Goal: Information Seeking & Learning: Learn about a topic

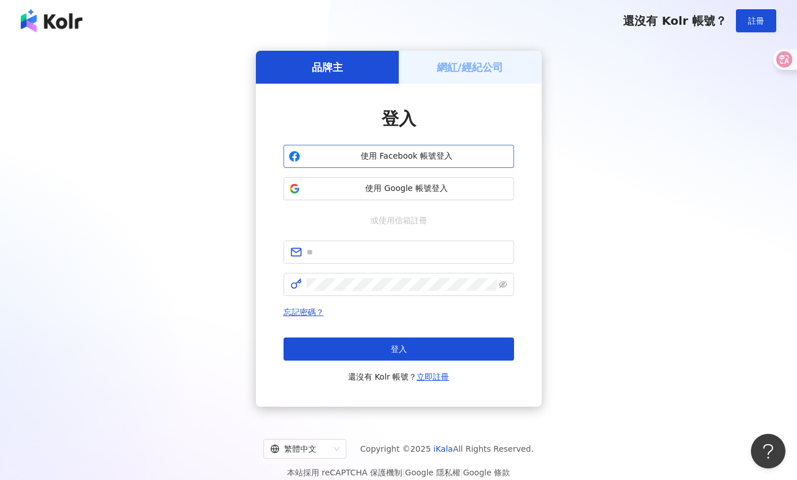
click at [431, 151] on span "使用 Facebook 帳號登入" at bounding box center [407, 156] width 204 height 12
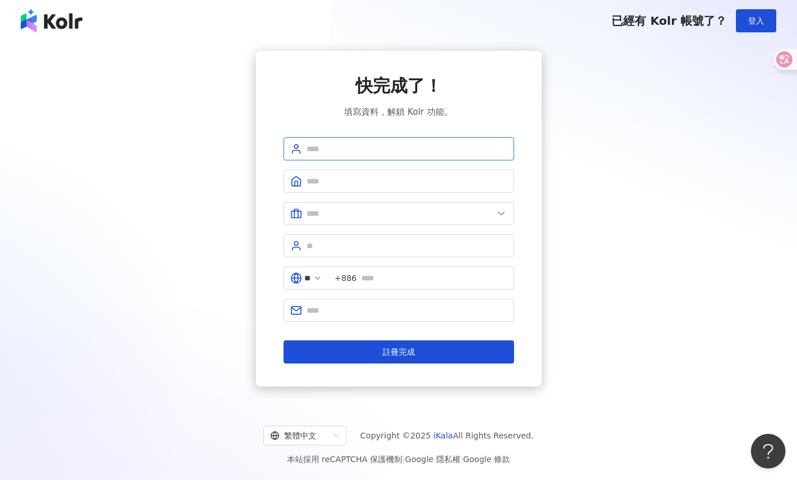
click at [378, 150] on input "text" at bounding box center [407, 148] width 201 height 13
type input "***"
click at [363, 169] on form "*** ** +886 註冊完成" at bounding box center [399, 250] width 231 height 226
click at [353, 189] on span at bounding box center [399, 180] width 231 height 23
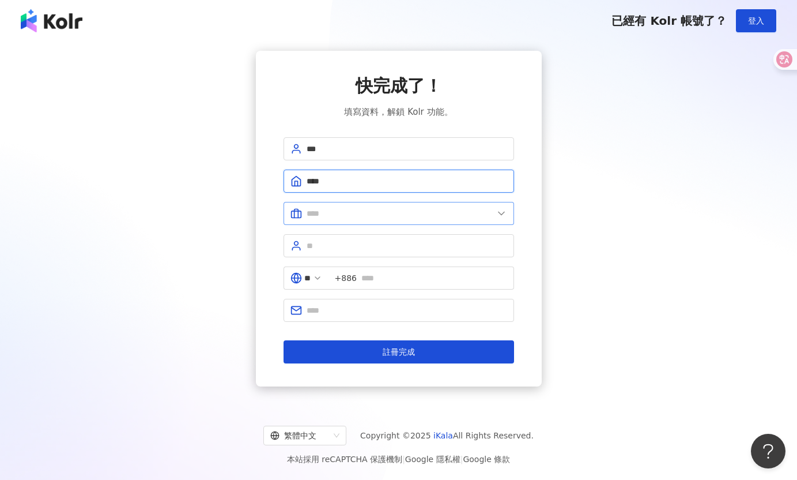
type input "********"
click at [376, 217] on input "text" at bounding box center [400, 213] width 187 height 13
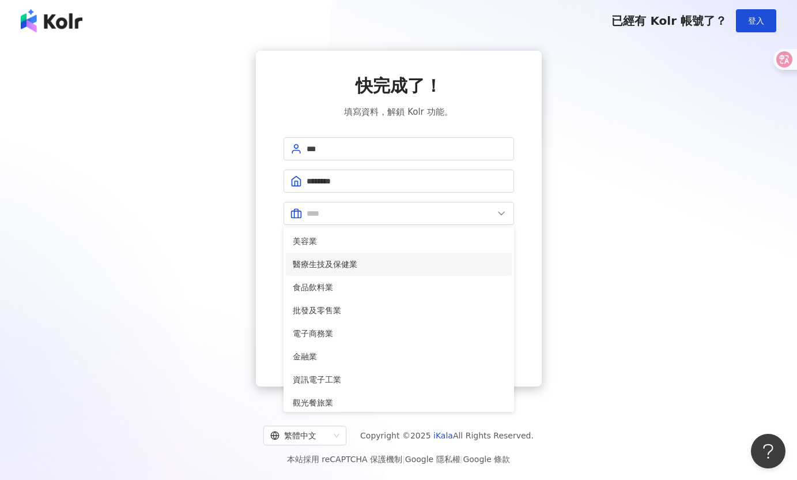
click at [359, 258] on span "醫療生技及保健業" at bounding box center [399, 264] width 212 height 13
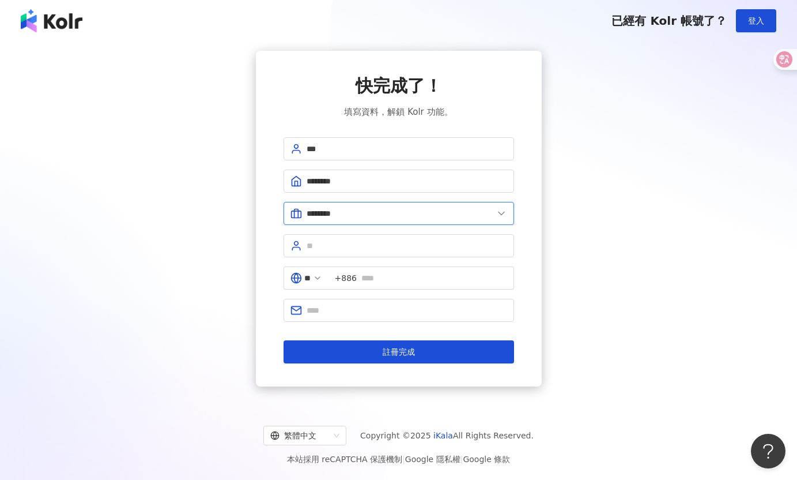
click at [373, 218] on input "********" at bounding box center [400, 213] width 187 height 13
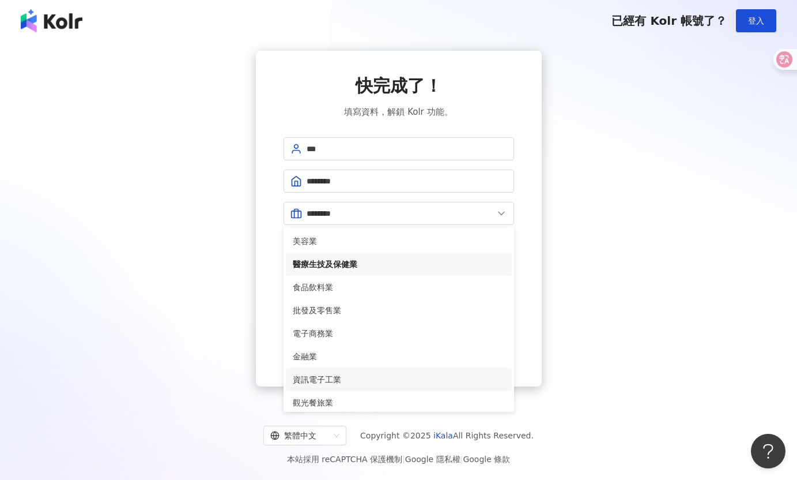
click at [326, 380] on span "資訊電子工業" at bounding box center [399, 379] width 212 height 13
type input "******"
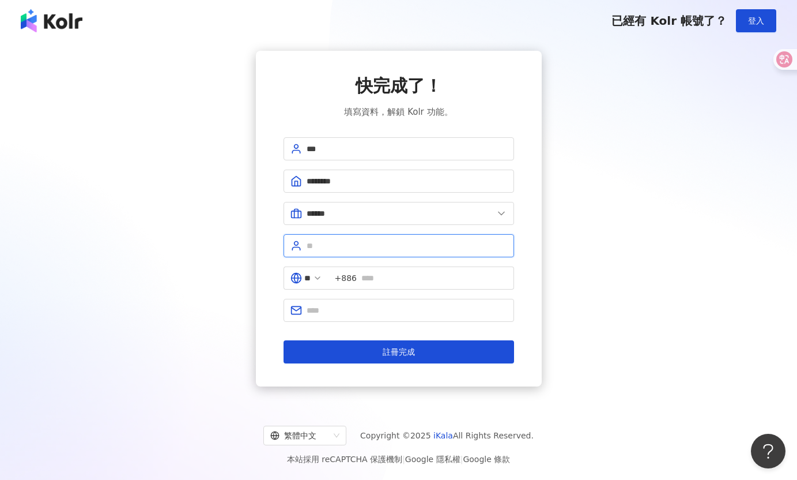
click at [373, 245] on input "text" at bounding box center [407, 245] width 201 height 13
type input "******"
click at [399, 273] on input "text" at bounding box center [434, 277] width 146 height 13
type input "**********"
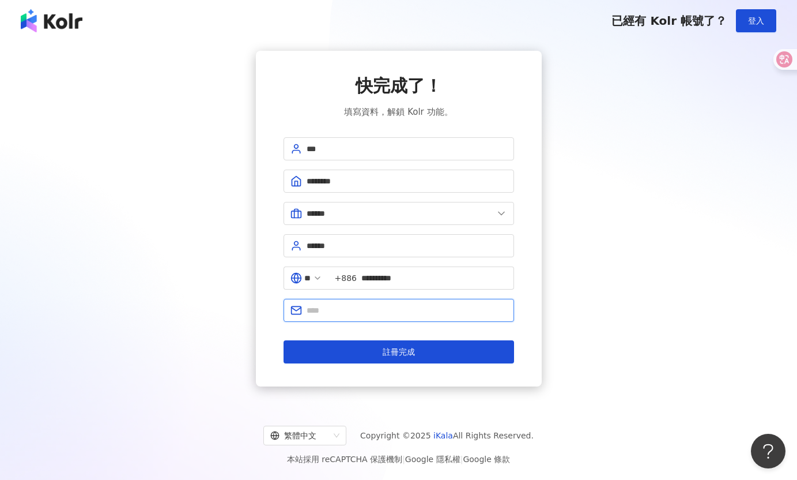
click at [402, 314] on input "text" at bounding box center [407, 310] width 201 height 13
type input "**********"
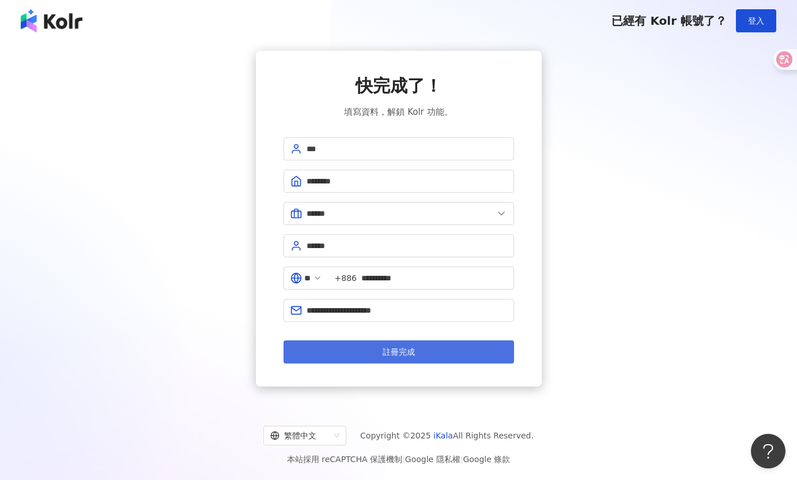
click at [428, 350] on button "註冊完成" at bounding box center [399, 351] width 231 height 23
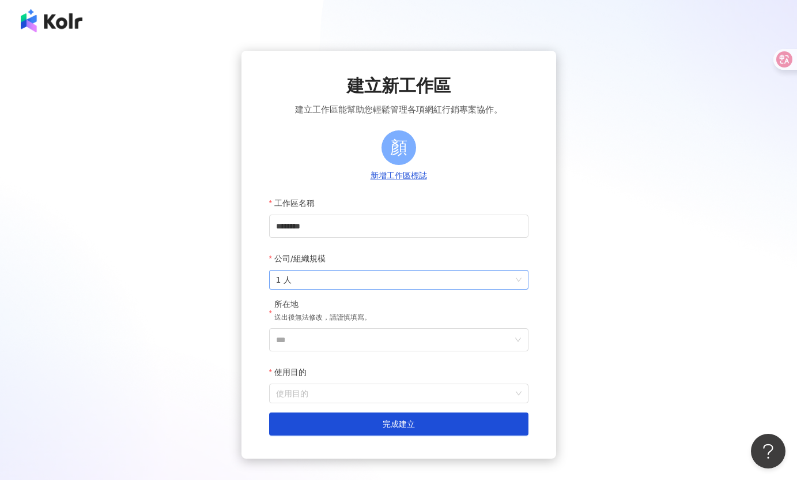
click at [352, 282] on span "1 人" at bounding box center [399, 279] width 246 height 18
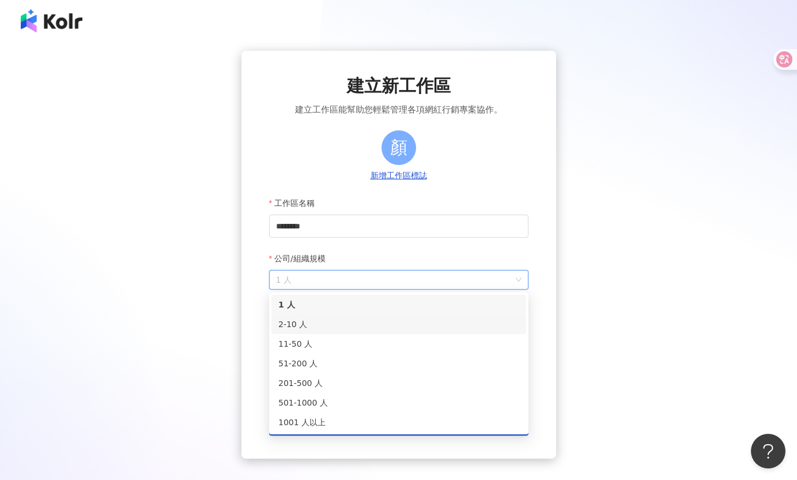
click at [337, 321] on div "2-10 人" at bounding box center [398, 324] width 241 height 13
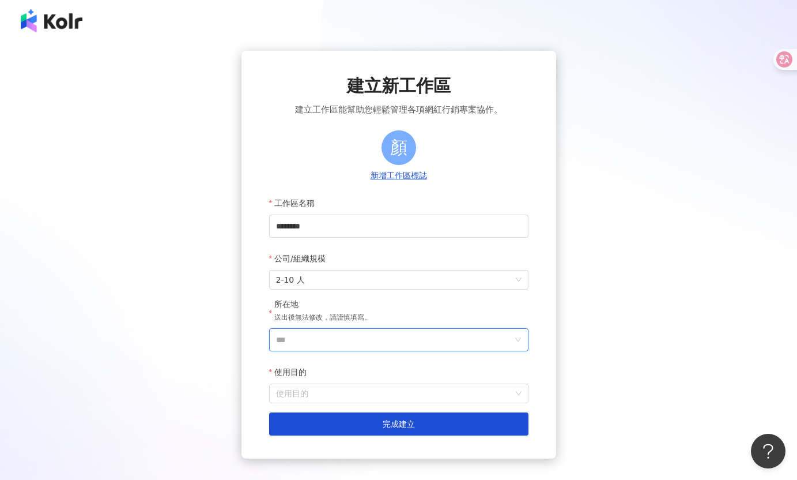
click at [355, 342] on input "***" at bounding box center [394, 340] width 236 height 22
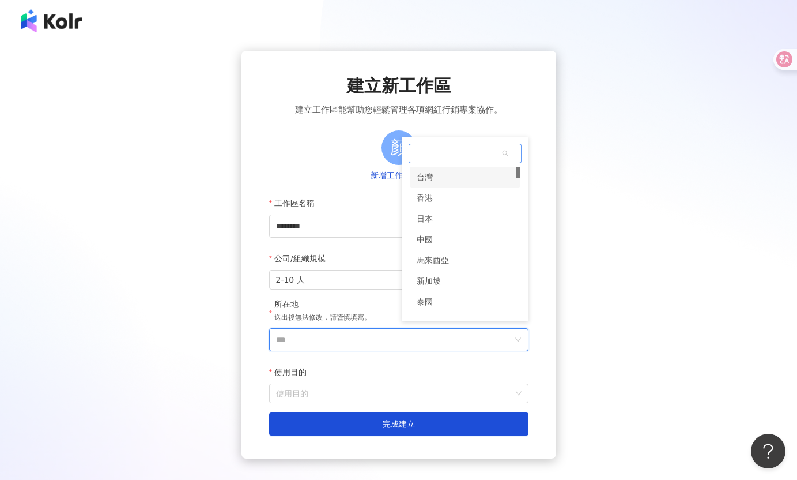
click at [455, 179] on div "台灣" at bounding box center [465, 177] width 111 height 21
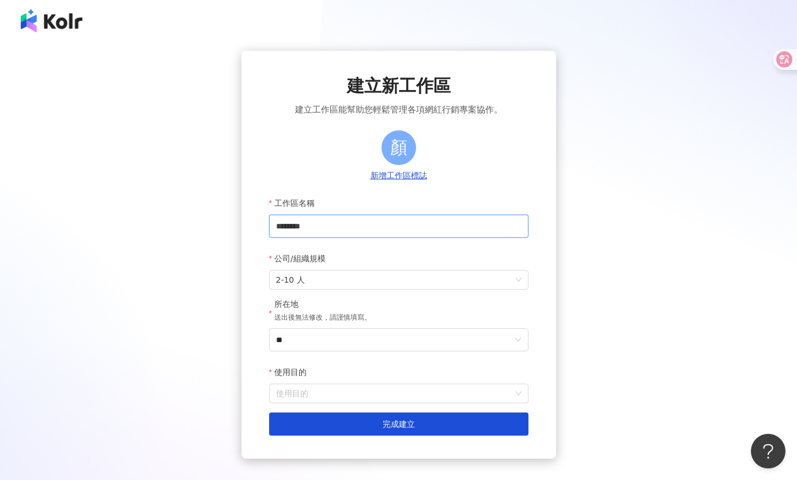
click at [302, 228] on input "********" at bounding box center [398, 225] width 259 height 23
click at [310, 218] on input "*****" at bounding box center [398, 225] width 259 height 23
click at [325, 227] on input "*****" at bounding box center [398, 225] width 259 height 23
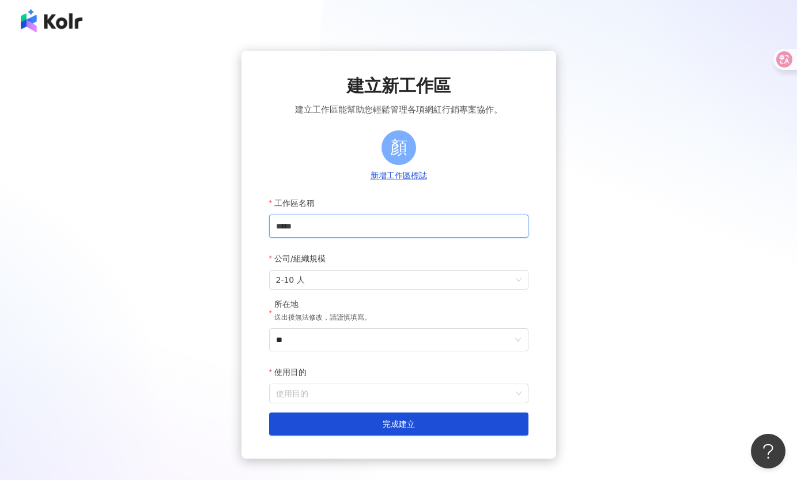
click at [325, 227] on input "*****" at bounding box center [398, 225] width 259 height 23
type input "*"
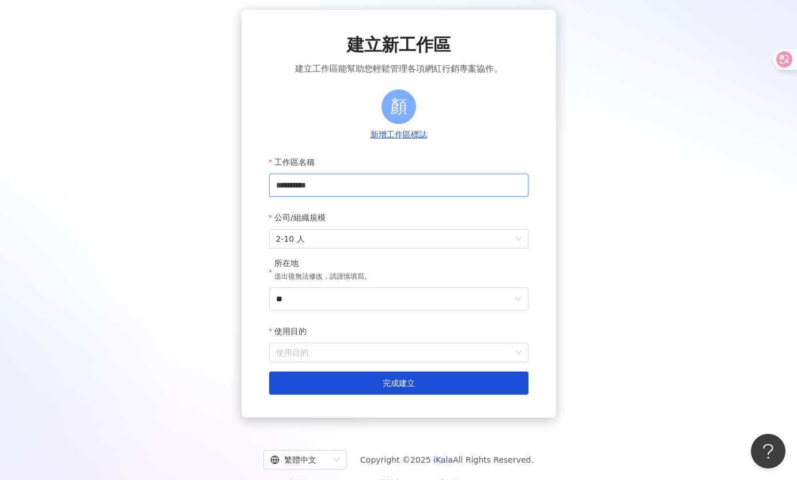
scroll to position [41, 0]
type input "**********"
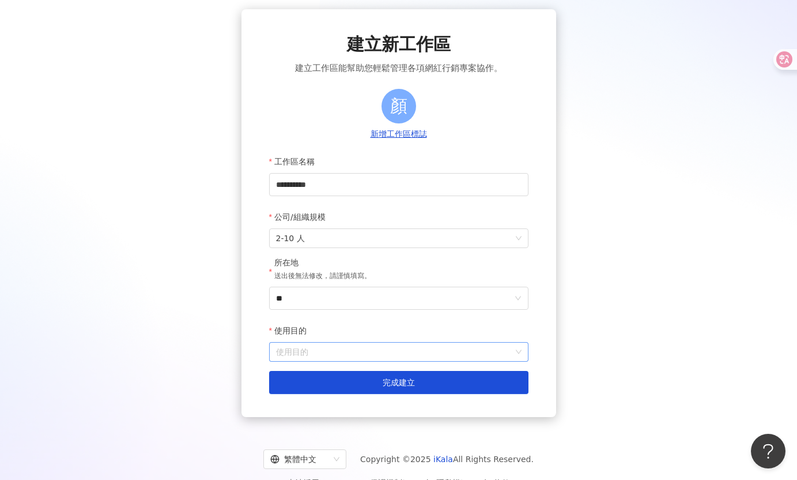
click at [331, 348] on input "使用目的" at bounding box center [399, 351] width 246 height 18
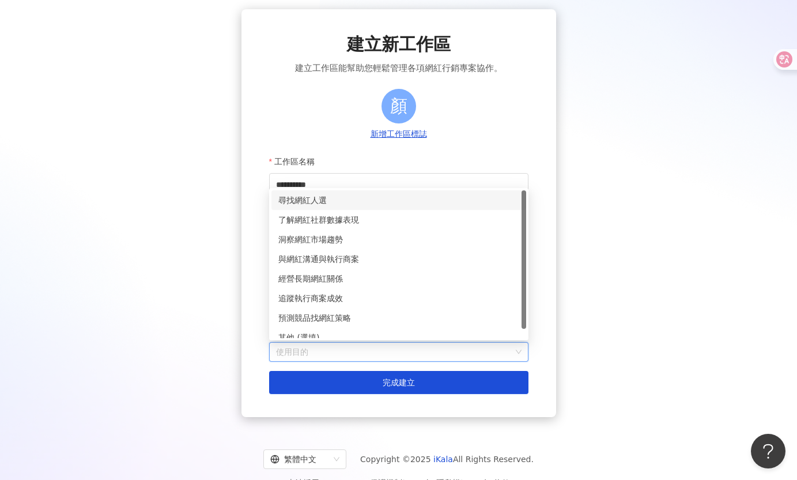
click at [371, 195] on div "尋找網紅人選" at bounding box center [398, 200] width 241 height 13
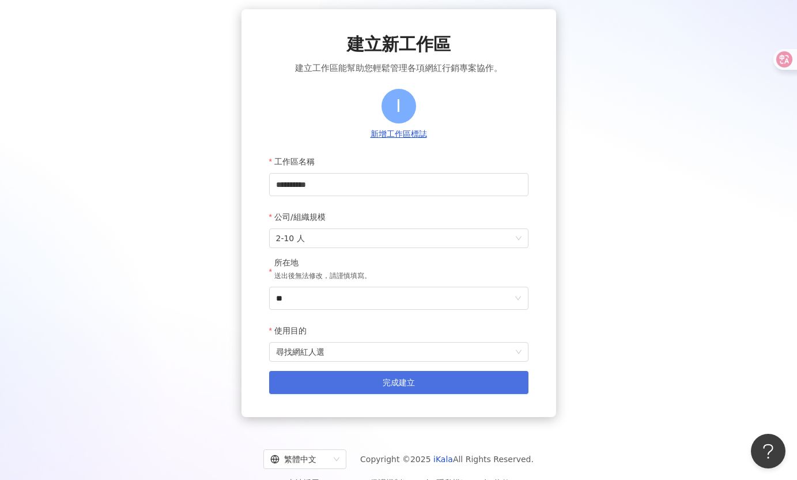
click at [351, 388] on button "完成建立" at bounding box center [398, 382] width 259 height 23
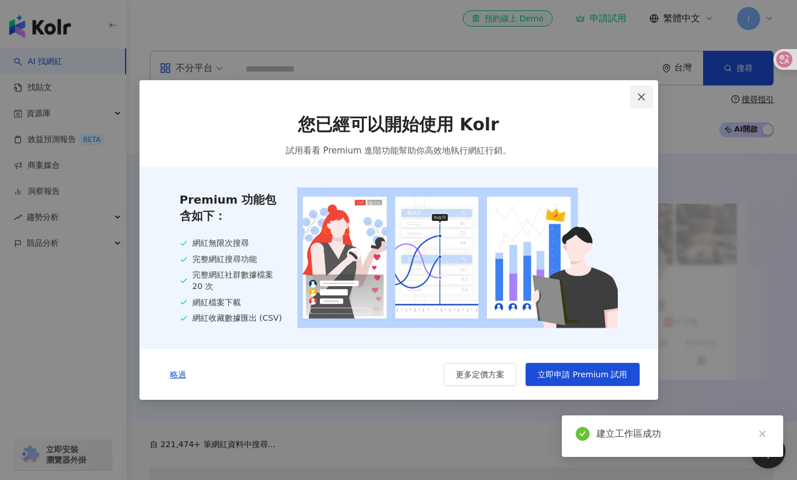
click at [641, 94] on icon "close" at bounding box center [641, 96] width 9 height 9
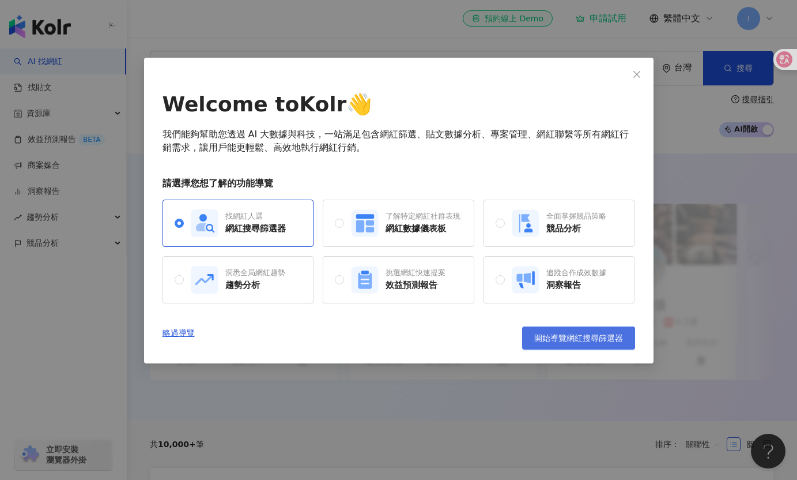
click at [579, 339] on span "開始導覽網紅搜尋篩選器" at bounding box center [578, 337] width 89 height 9
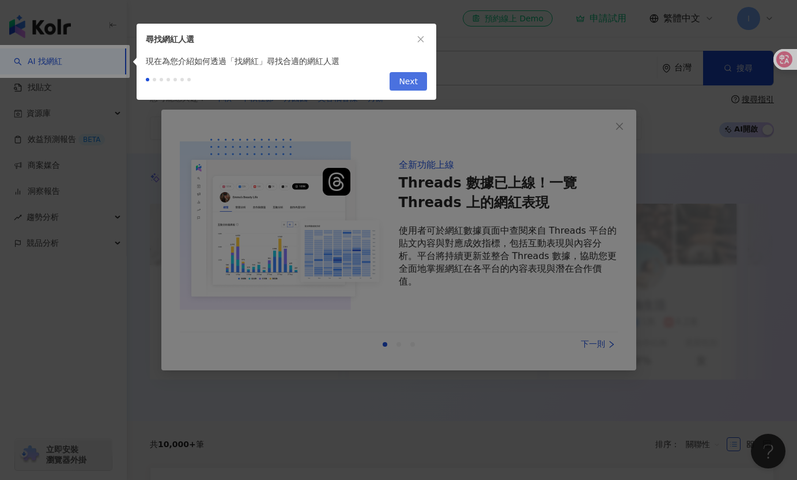
click at [413, 80] on span "Next" at bounding box center [408, 82] width 19 height 18
type input "*********"
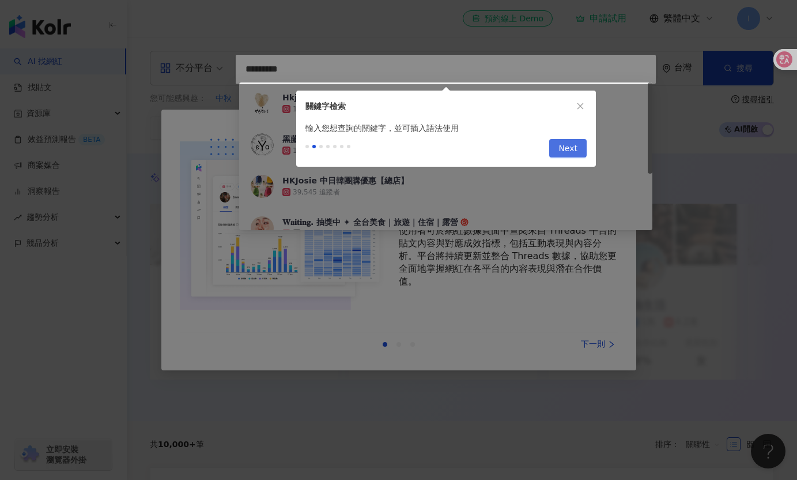
click at [568, 146] on span "Next" at bounding box center [567, 148] width 19 height 18
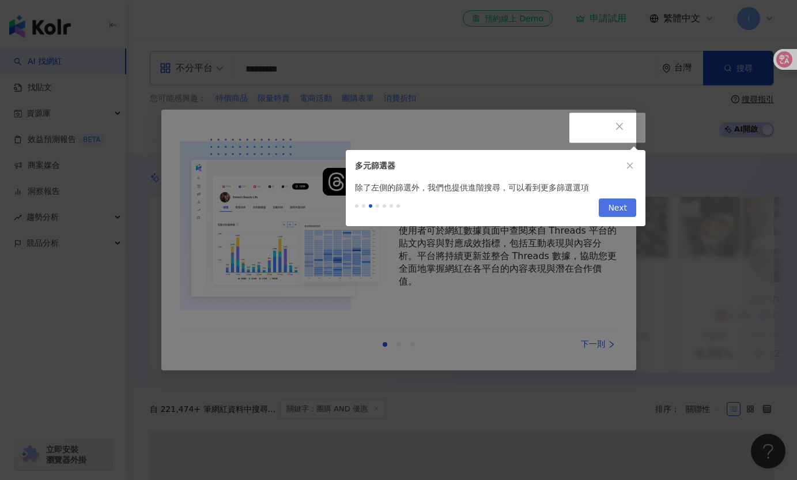
click at [611, 205] on span "Next" at bounding box center [617, 208] width 19 height 18
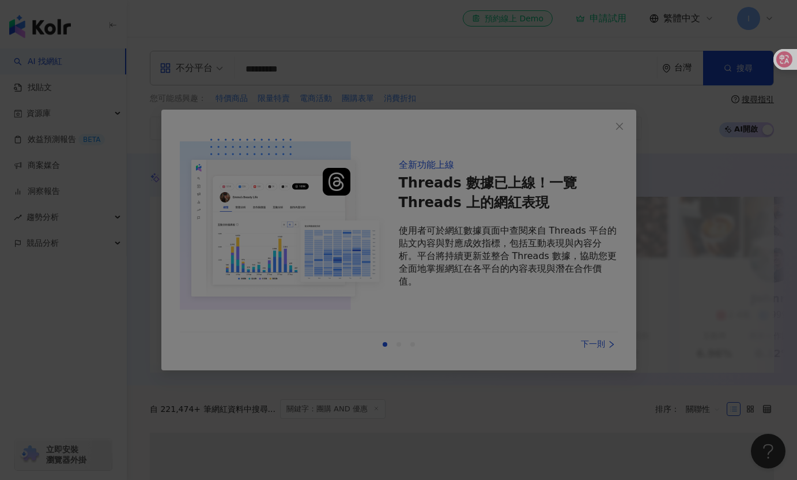
click at [515, 241] on div at bounding box center [398, 240] width 797 height 480
click at [607, 129] on div at bounding box center [398, 240] width 797 height 480
click at [618, 127] on div at bounding box center [398, 240] width 797 height 480
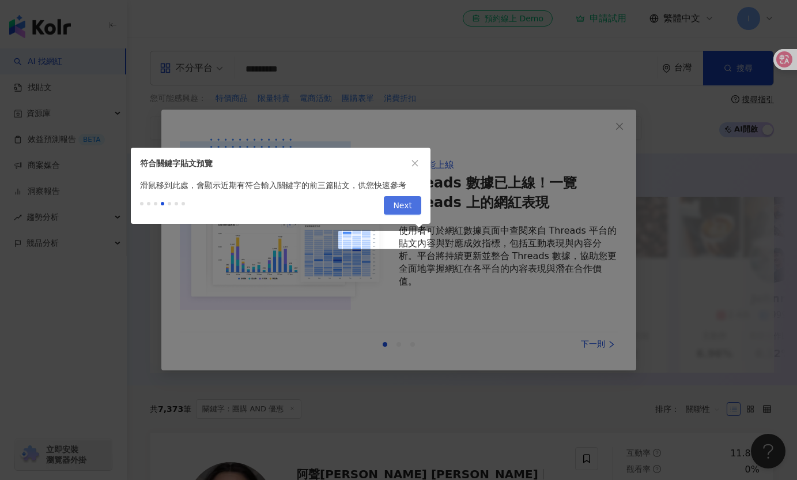
click at [397, 207] on span "Next" at bounding box center [402, 206] width 19 height 18
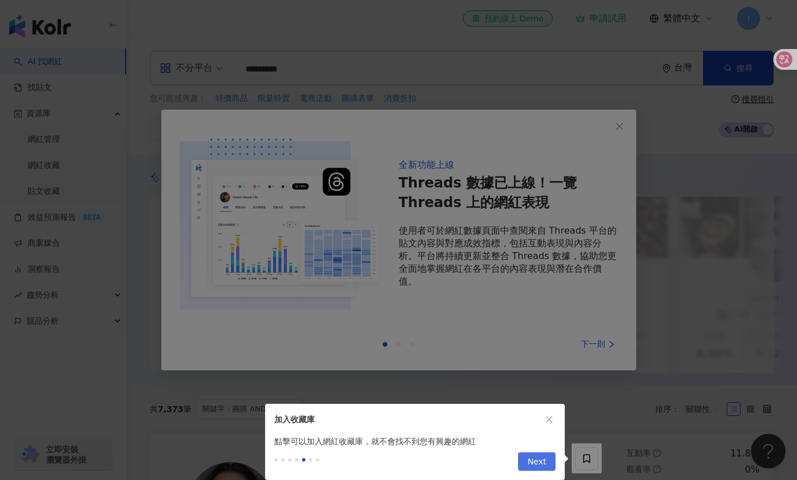
click at [550, 458] on button "Next" at bounding box center [536, 461] width 37 height 18
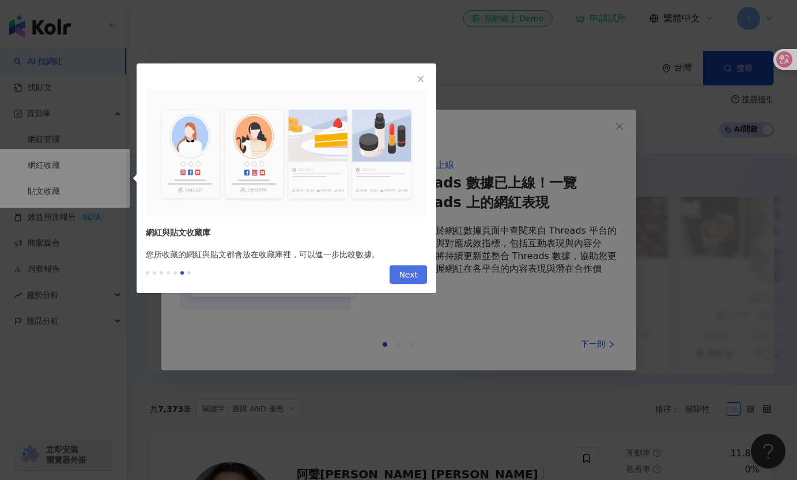
click at [418, 278] on button "Next" at bounding box center [408, 274] width 37 height 18
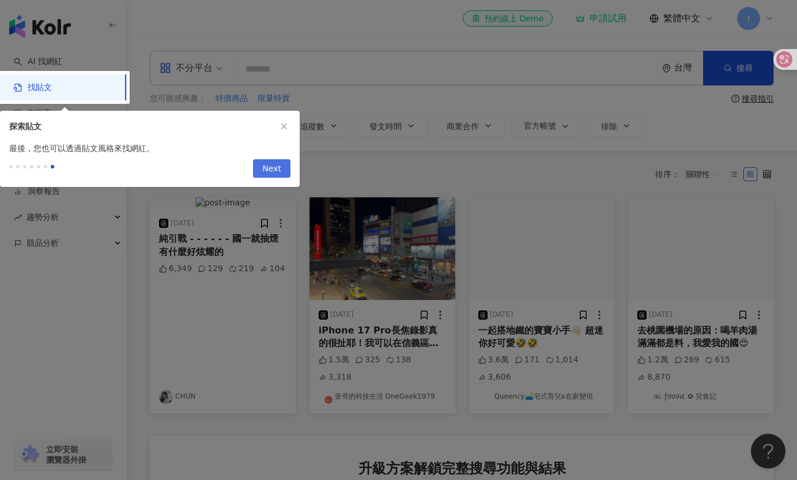
click at [264, 167] on span "Next" at bounding box center [271, 169] width 19 height 18
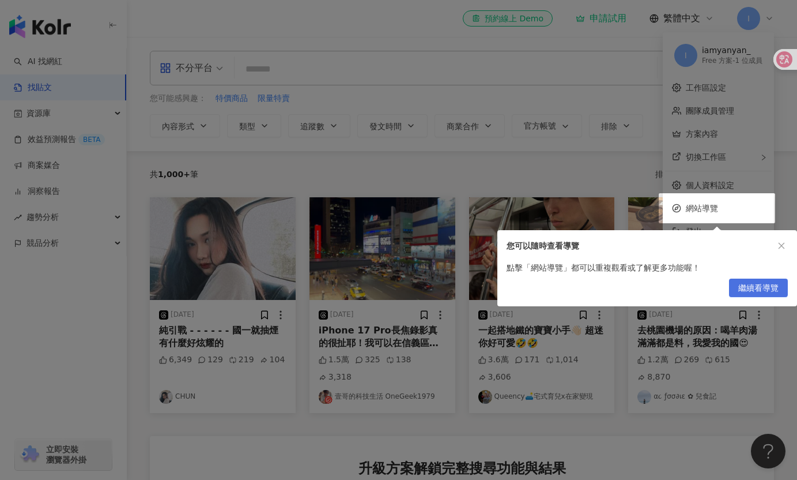
click at [757, 286] on span "繼續看導覽" at bounding box center [758, 288] width 40 height 18
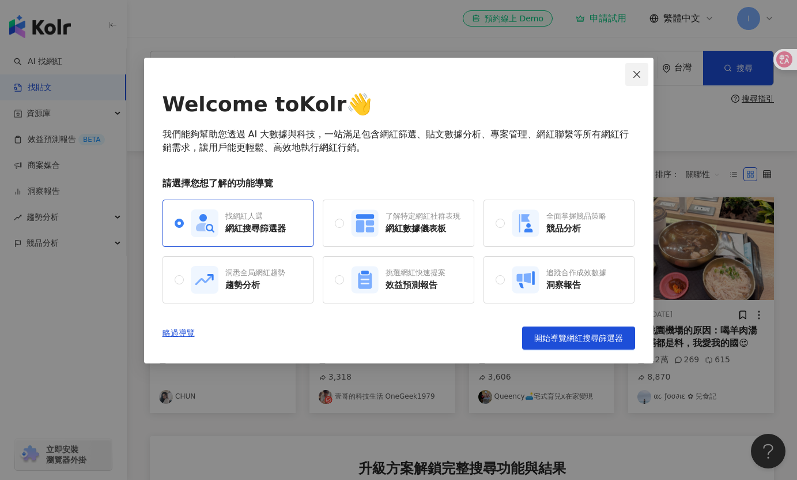
click at [633, 72] on icon "close" at bounding box center [636, 74] width 9 height 9
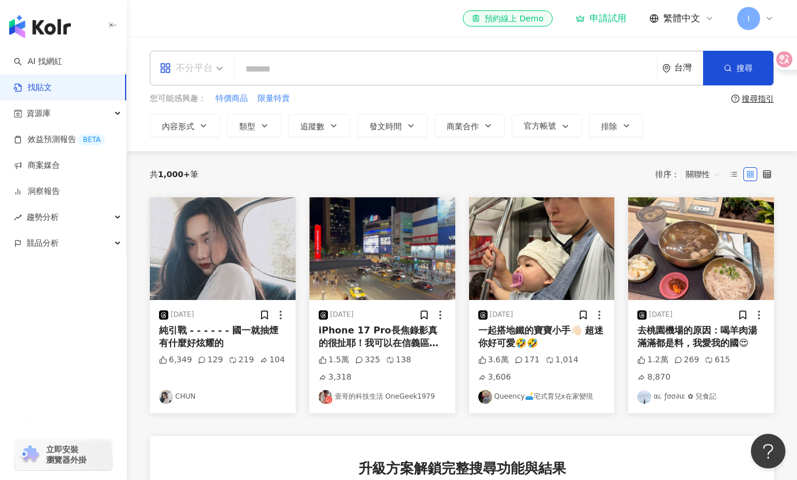
click at [198, 81] on span at bounding box center [191, 67] width 63 height 33
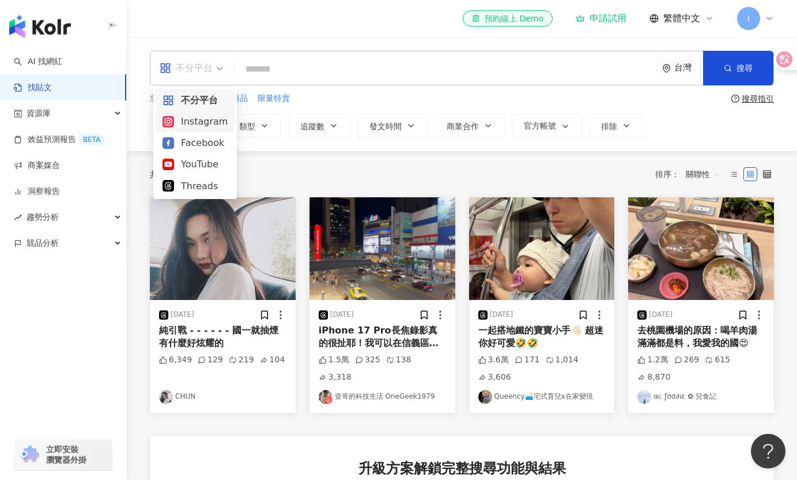
click at [196, 124] on div "Instagram" at bounding box center [195, 121] width 65 height 14
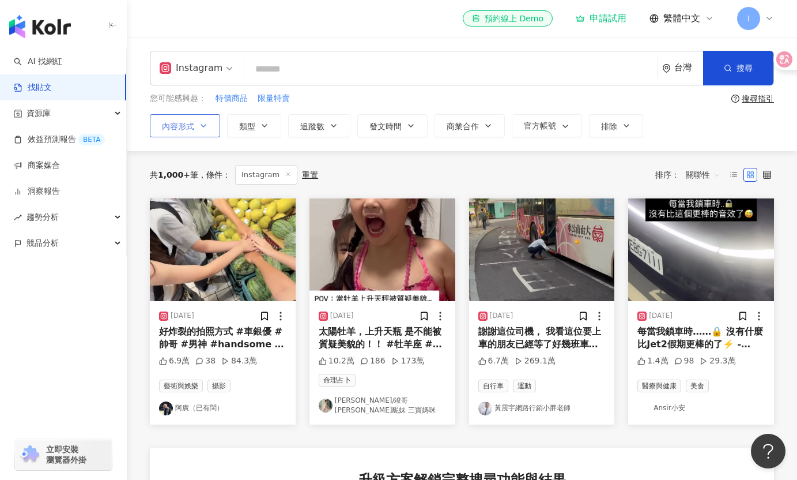
click at [205, 129] on icon "button" at bounding box center [203, 125] width 9 height 9
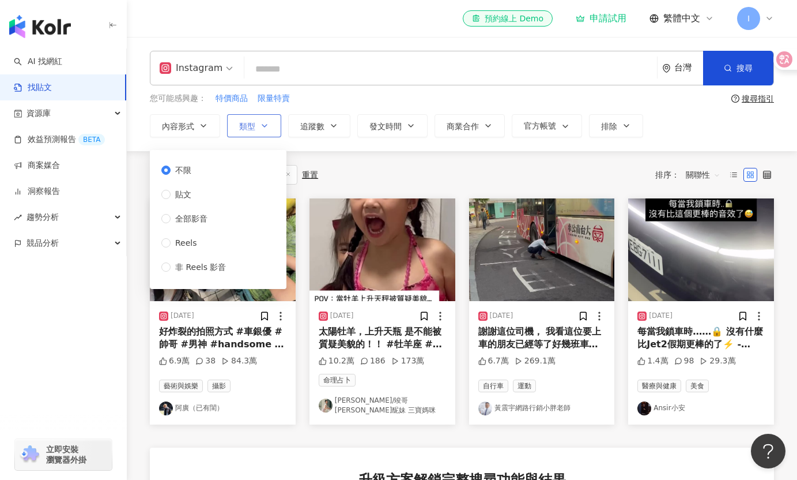
click at [252, 130] on button "類型" at bounding box center [254, 125] width 54 height 23
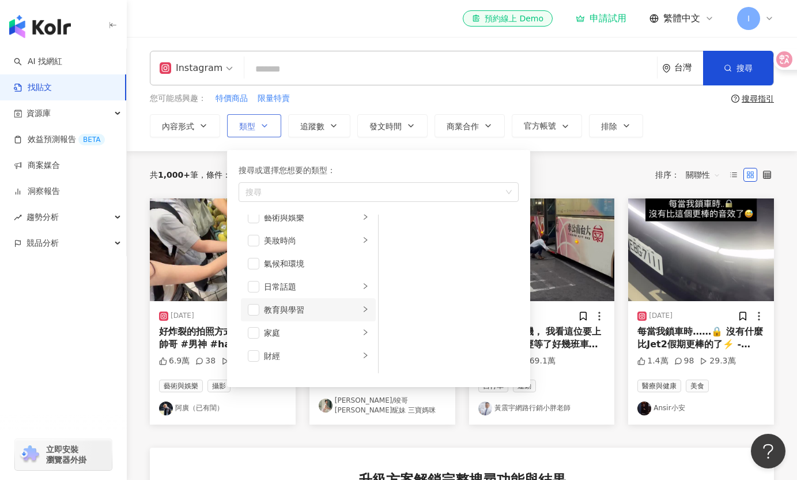
scroll to position [12, 0]
click at [303, 284] on div "日常話題" at bounding box center [312, 285] width 96 height 13
click at [256, 285] on span "button" at bounding box center [254, 286] width 12 height 12
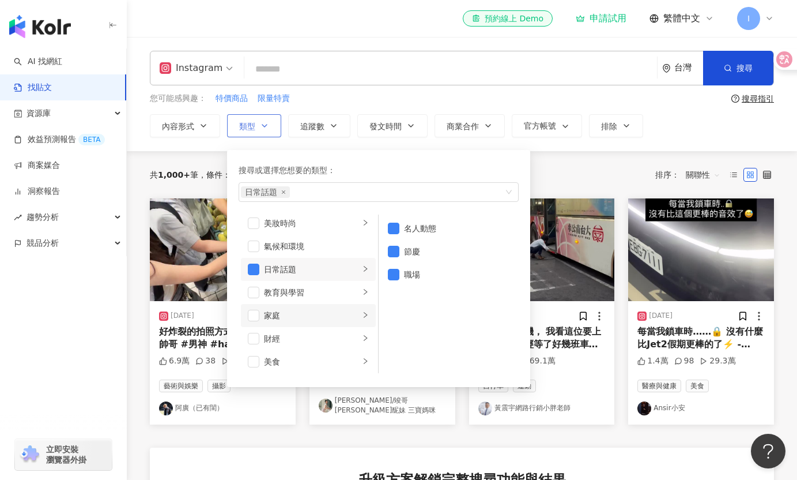
scroll to position [29, 0]
click at [298, 319] on div "家庭" at bounding box center [312, 314] width 96 height 13
click at [256, 312] on span "button" at bounding box center [254, 314] width 12 height 12
click at [295, 288] on div "教育與學習" at bounding box center [312, 291] width 96 height 13
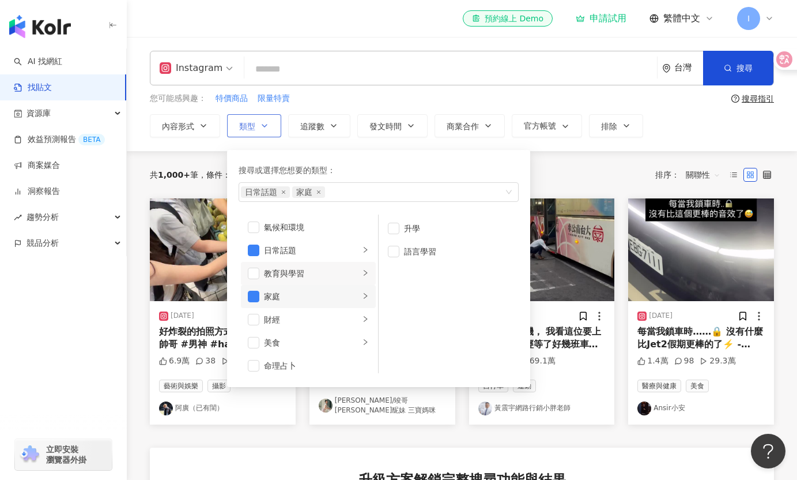
scroll to position [48, 0]
click at [297, 338] on div "美食" at bounding box center [312, 341] width 96 height 13
click at [398, 318] on span "button" at bounding box center [394, 321] width 12 height 12
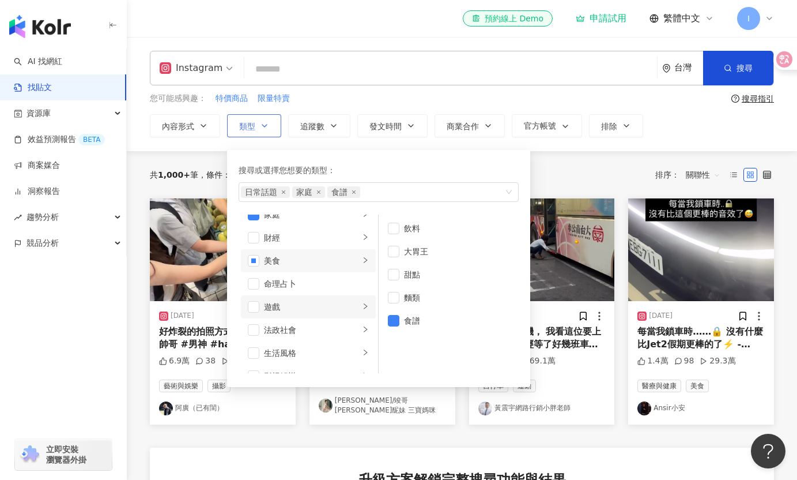
scroll to position [160, 0]
click at [321, 307] on li "法政社會" at bounding box center [308, 299] width 135 height 23
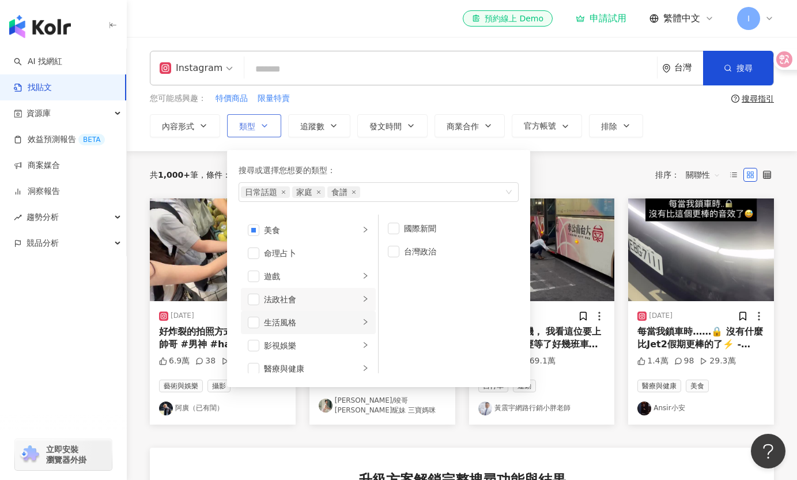
click at [314, 318] on div "生活風格" at bounding box center [312, 322] width 96 height 13
click at [398, 229] on span "button" at bounding box center [394, 228] width 12 height 12
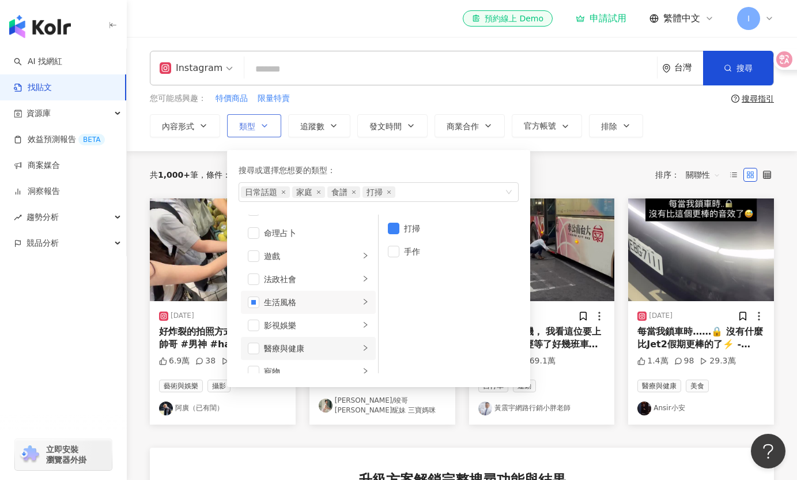
scroll to position [184, 0]
click at [330, 314] on div "影視娛樂" at bounding box center [312, 320] width 96 height 13
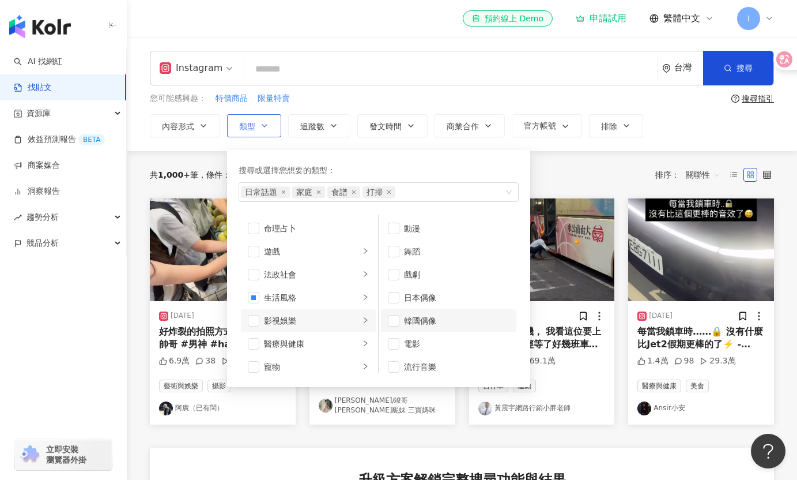
scroll to position [31, 0]
click at [316, 341] on div "醫療與健康" at bounding box center [312, 343] width 96 height 13
click at [398, 270] on span "button" at bounding box center [394, 275] width 12 height 12
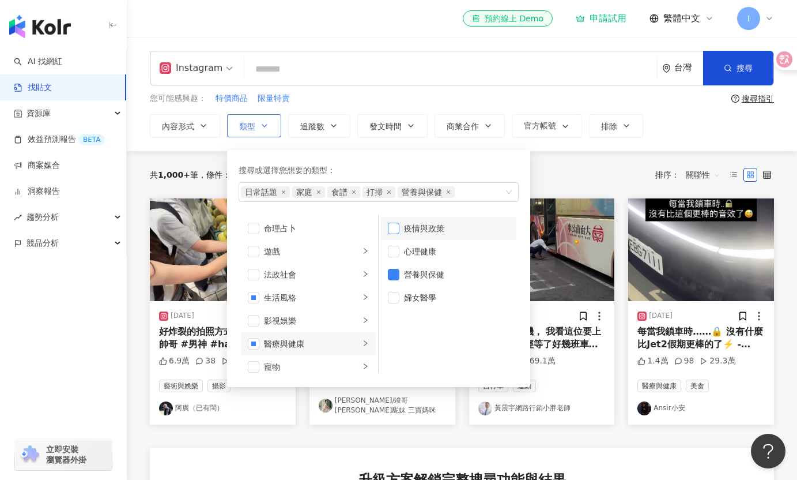
click at [395, 232] on span "button" at bounding box center [394, 228] width 12 height 12
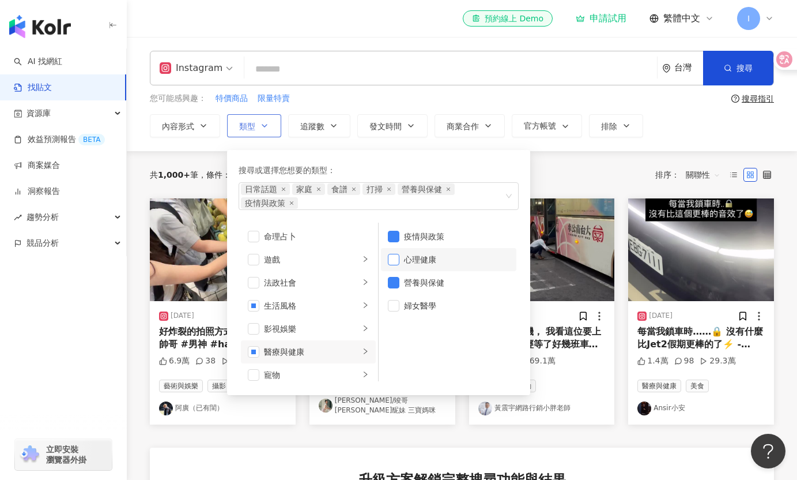
click at [396, 261] on span "button" at bounding box center [394, 260] width 12 height 12
click at [397, 300] on span "button" at bounding box center [394, 306] width 12 height 12
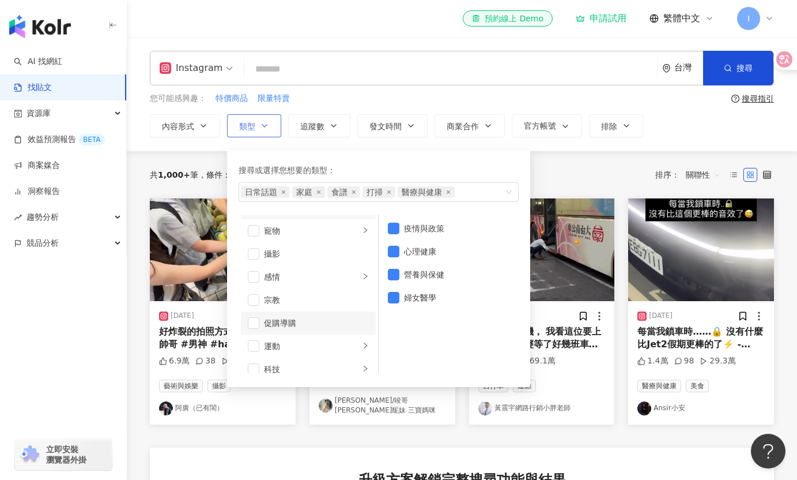
scroll to position [347, 0]
click at [330, 293] on div "促購導購" at bounding box center [316, 296] width 105 height 13
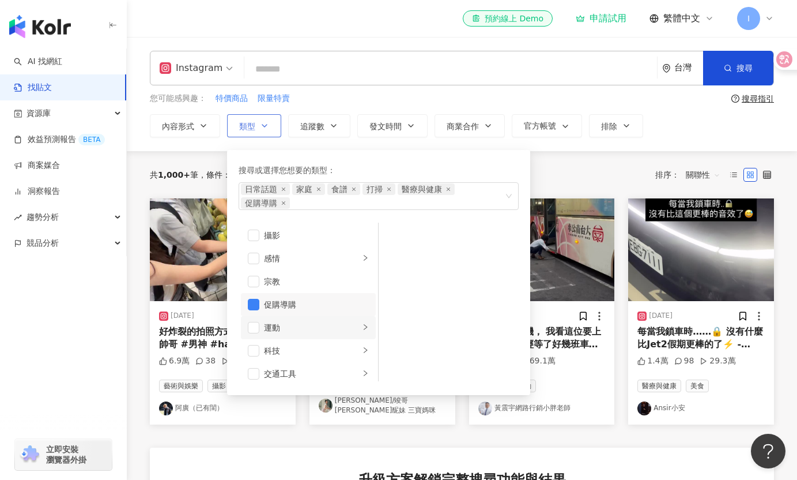
click at [316, 324] on div "運動" at bounding box center [312, 327] width 96 height 13
click at [316, 346] on div "科技" at bounding box center [312, 350] width 96 height 13
click at [320, 369] on div "交通工具" at bounding box center [312, 373] width 96 height 13
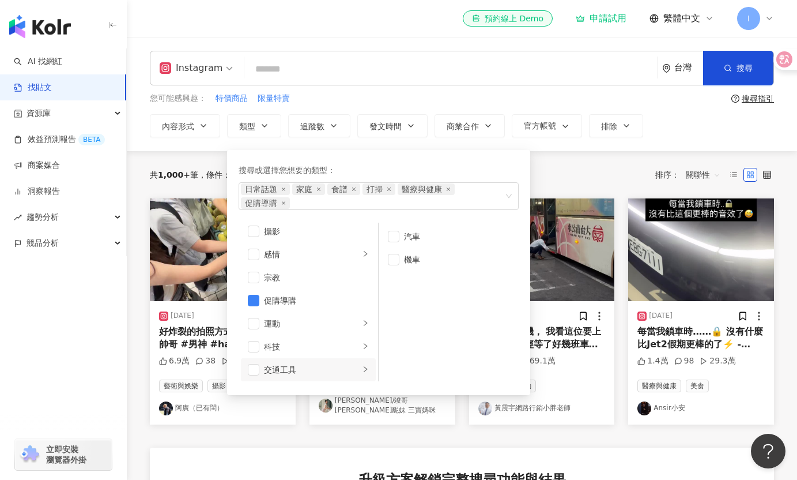
click at [558, 147] on div "Instagram 台灣 搜尋 您可能感興趣： 特價商品 限量特賣 搜尋指引 內容形式 類型 搜尋或選擇您想要的類型： 日常話題 家庭 食譜 打掃 醫療與健康…" at bounding box center [462, 94] width 670 height 114
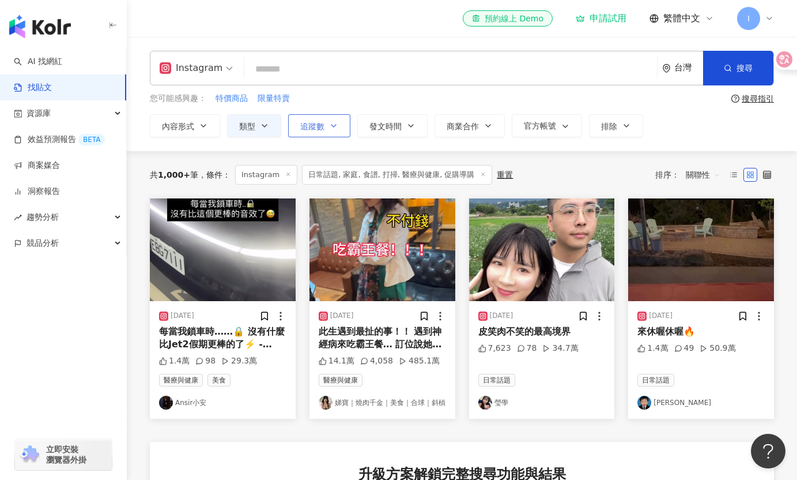
click at [334, 133] on button "追蹤數" at bounding box center [319, 125] width 62 height 23
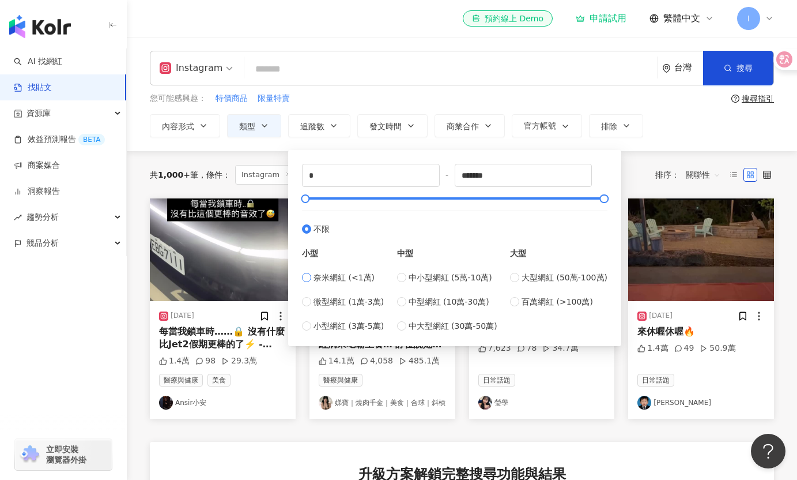
click at [367, 277] on span "奈米網紅 (<1萬)" at bounding box center [344, 277] width 61 height 13
type input "****"
click at [444, 152] on div "* - **** 不限 小型 奈米網紅 (<1萬) 微型網紅 (1萬-3萬) 小型網紅 (3萬-5萬) 中型 中小型網紅 (5萬-10萬) 中型網紅 (10萬…" at bounding box center [454, 248] width 333 height 196
click at [451, 152] on div "* - **** 不限 小型 奈米網紅 (<1萬) 微型網紅 (1萬-3萬) 小型網紅 (3萬-5萬) 中型 中小型網紅 (5萬-10萬) 中型網紅 (10萬…" at bounding box center [454, 248] width 333 height 196
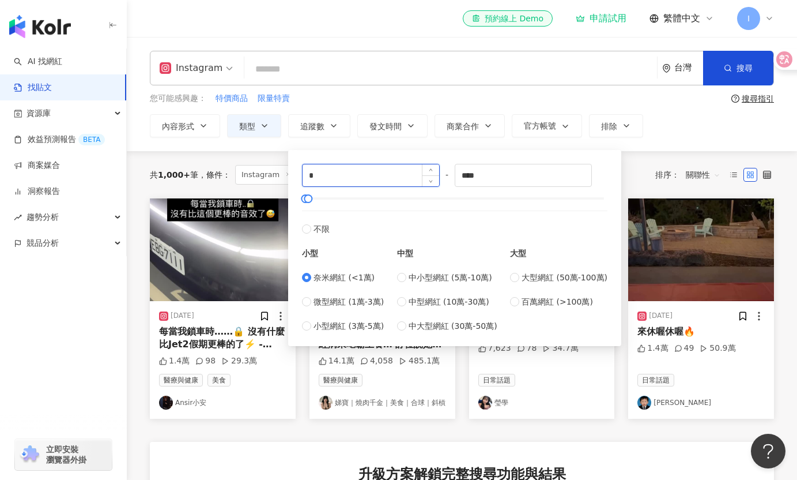
click at [357, 172] on input "*" at bounding box center [371, 175] width 137 height 22
type input "****"
click at [656, 145] on div "Instagram 台灣 搜尋 您可能感興趣： 特價商品 限量特賣 搜尋指引 內容形式 類型 追蹤數 發文時間 商業合作 官方帳號 排除 不限 貼文 全部影音…" at bounding box center [462, 94] width 670 height 114
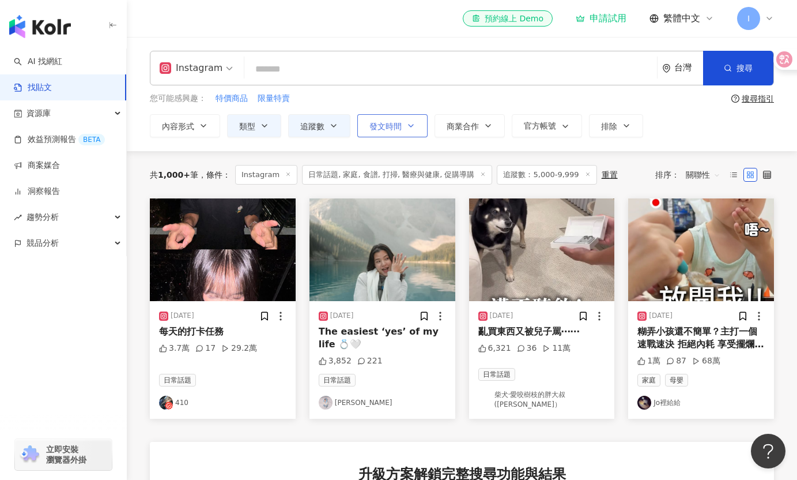
click at [409, 127] on icon "button" at bounding box center [410, 125] width 9 height 9
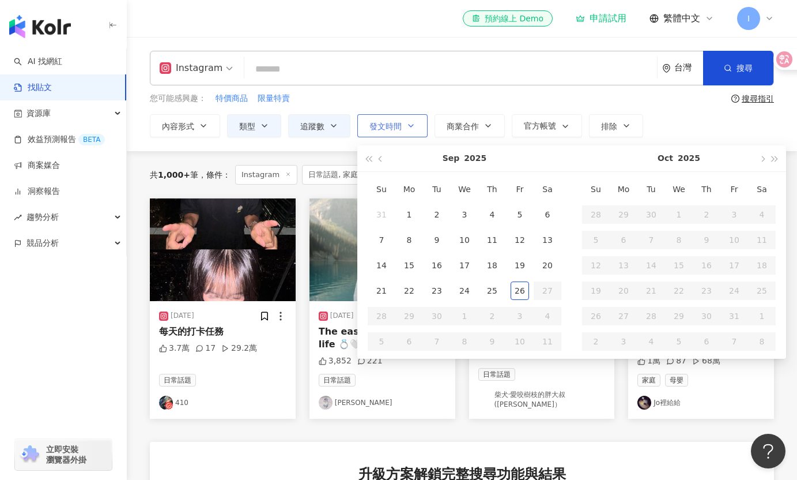
click at [409, 127] on icon "button" at bounding box center [410, 125] width 9 height 9
click at [465, 126] on span "商業合作" at bounding box center [463, 126] width 32 height 9
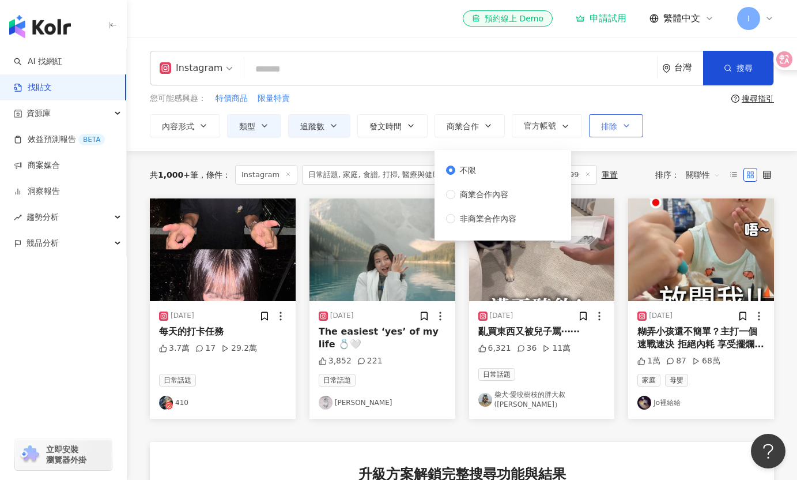
click at [614, 134] on button "排除" at bounding box center [616, 125] width 54 height 23
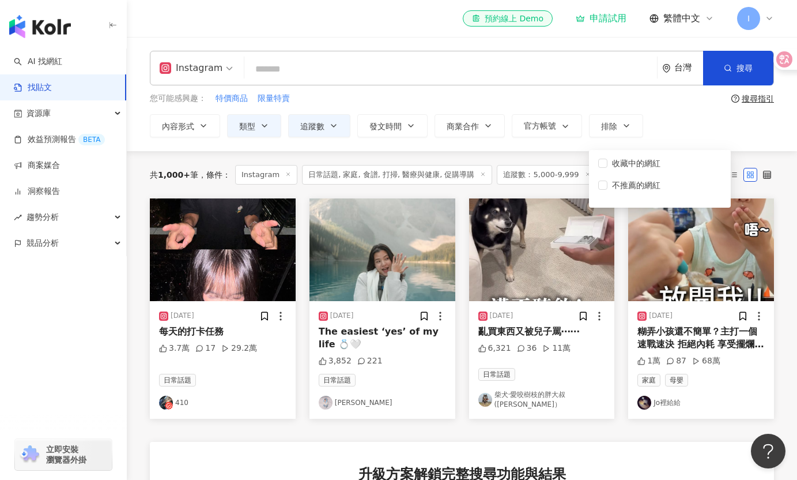
click at [349, 145] on div "Instagram 台灣 搜尋 您可能感興趣： 特價商品 限量特賣 搜尋指引 內容形式 類型 追蹤數 發文時間 Sep 2025 Su Mo Tu We Th…" at bounding box center [462, 94] width 670 height 114
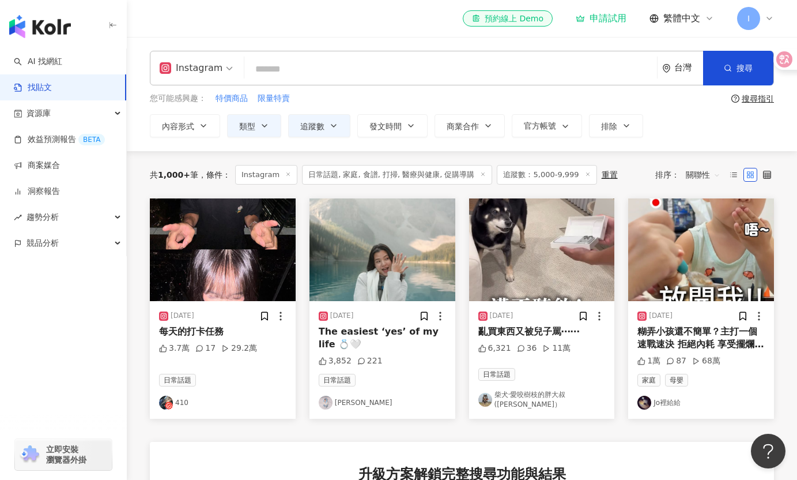
click at [343, 397] on link "Vivian" at bounding box center [382, 402] width 127 height 14
click at [650, 405] on img at bounding box center [644, 402] width 14 height 14
click at [187, 272] on img "button" at bounding box center [223, 249] width 146 height 103
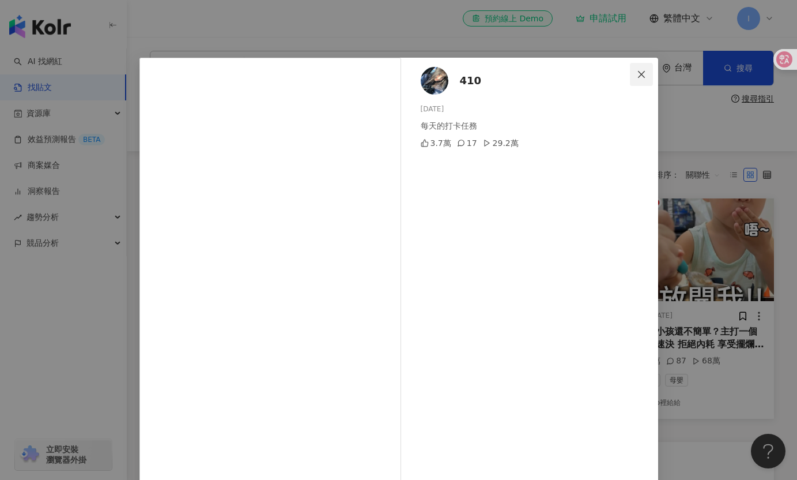
click at [644, 72] on icon "close" at bounding box center [641, 74] width 9 height 9
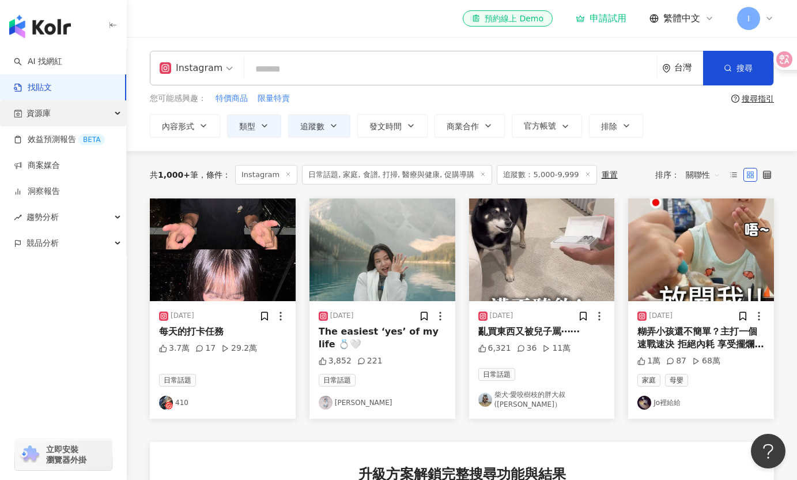
click at [49, 113] on span "資源庫" at bounding box center [39, 113] width 24 height 26
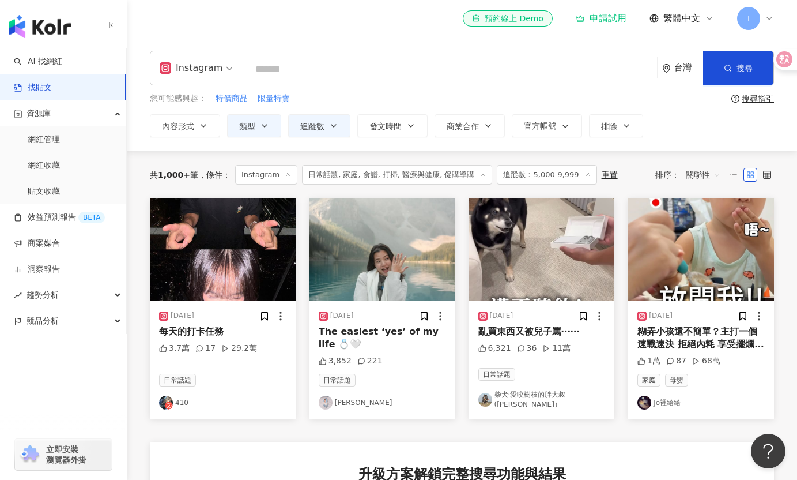
click at [305, 96] on div "您可能感興趣： 特價商品 限量特賣" at bounding box center [438, 98] width 577 height 13
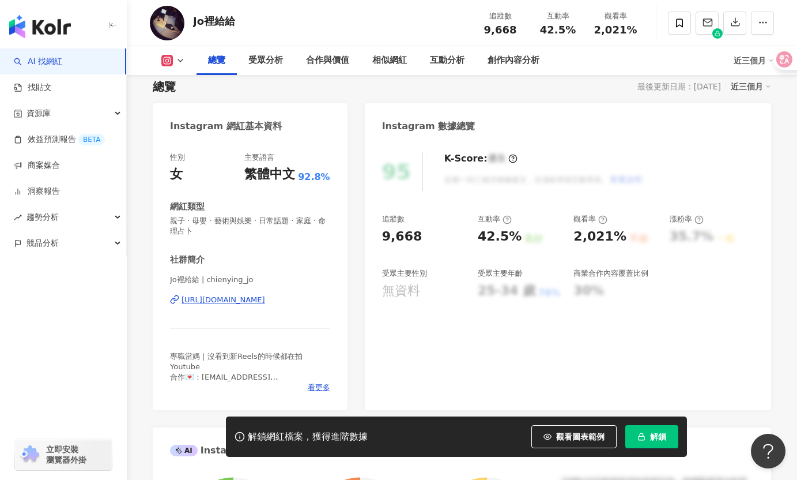
scroll to position [206, 0]
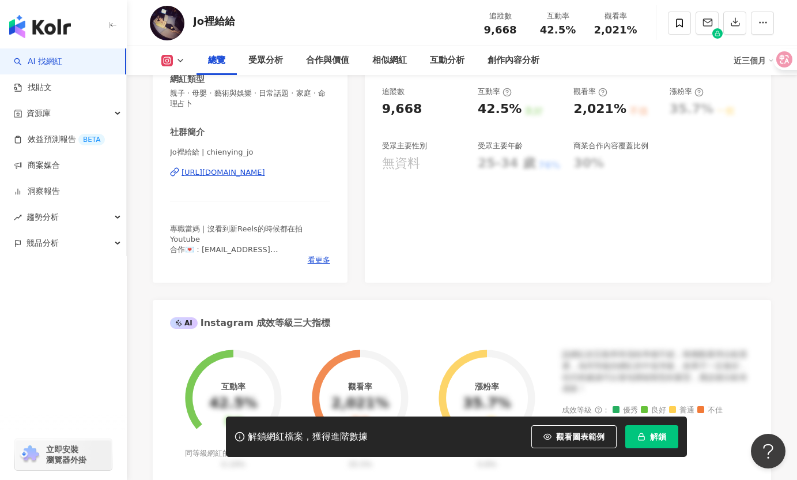
click at [265, 176] on div "[URL][DOMAIN_NAME]" at bounding box center [224, 172] width 84 height 10
